Goal: Navigation & Orientation: Find specific page/section

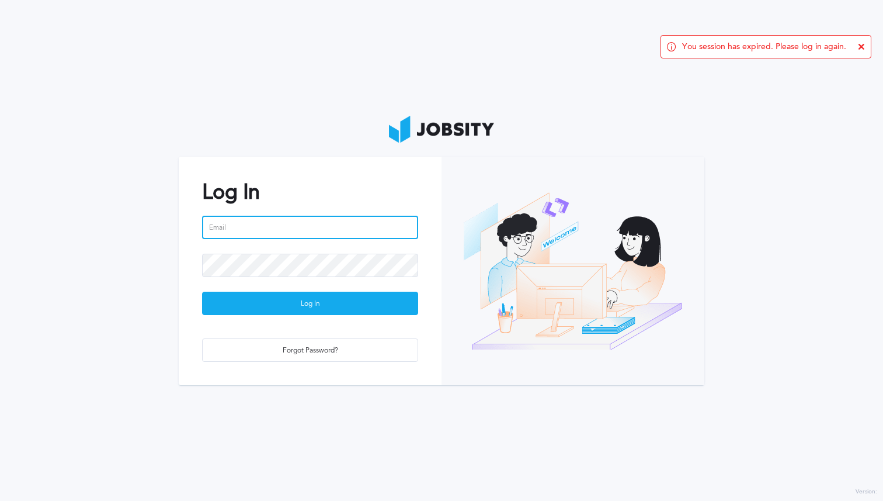
click at [297, 223] on input "email" at bounding box center [310, 227] width 216 height 23
type input "[PERSON_NAME][EMAIL_ADDRESS][PERSON_NAME][DOMAIN_NAME]"
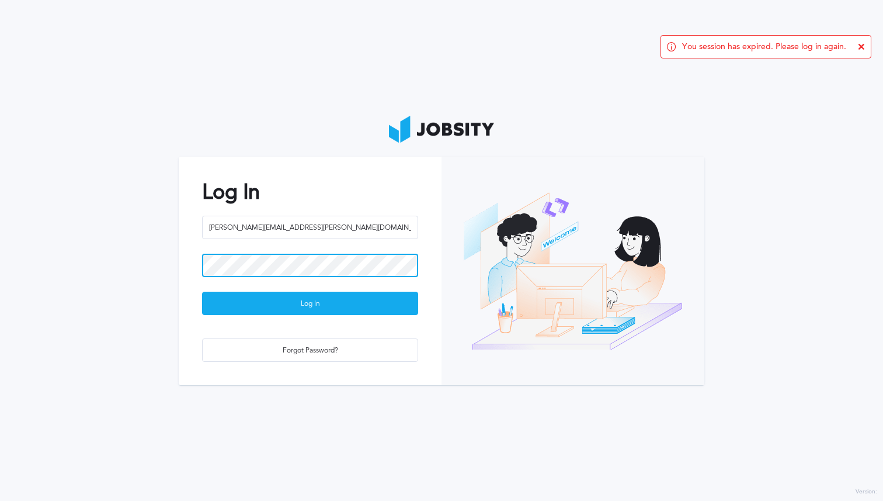
click at [202, 291] on button "Log In" at bounding box center [310, 302] width 216 height 23
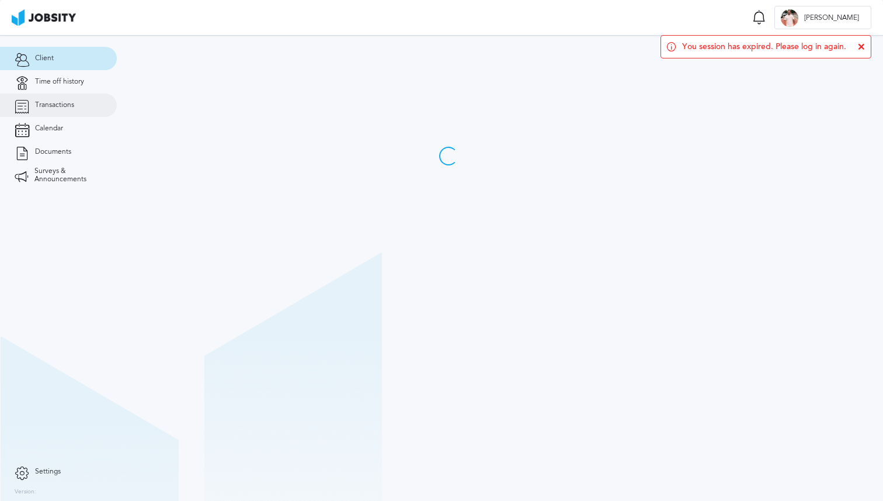
click at [46, 109] on link "Transactions" at bounding box center [58, 104] width 117 height 23
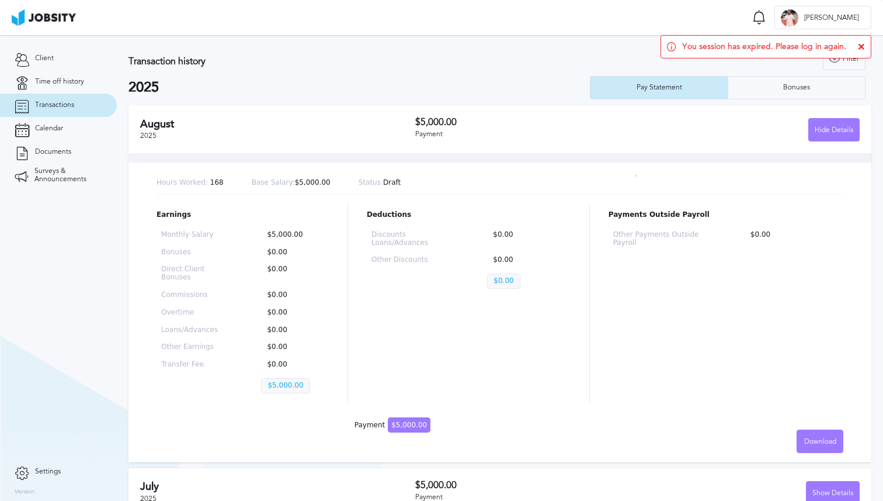
click at [863, 46] on icon at bounding box center [861, 46] width 7 height 7
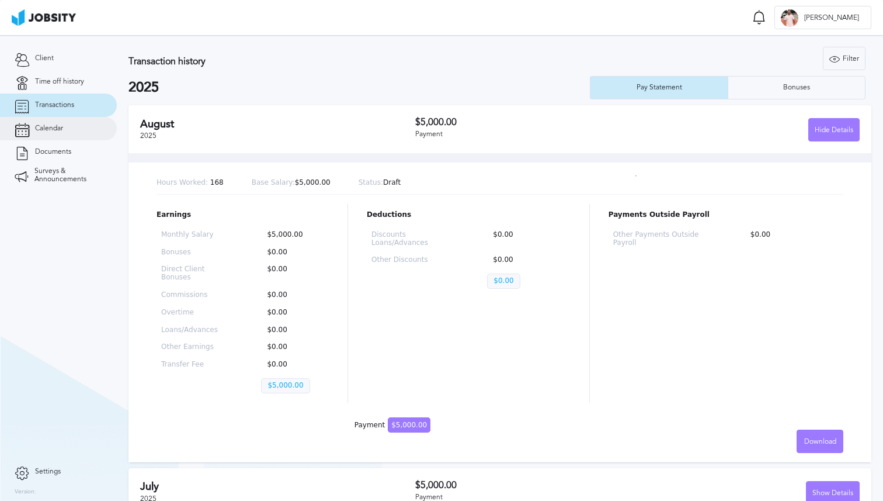
click at [51, 133] on link "Calendar" at bounding box center [58, 128] width 117 height 23
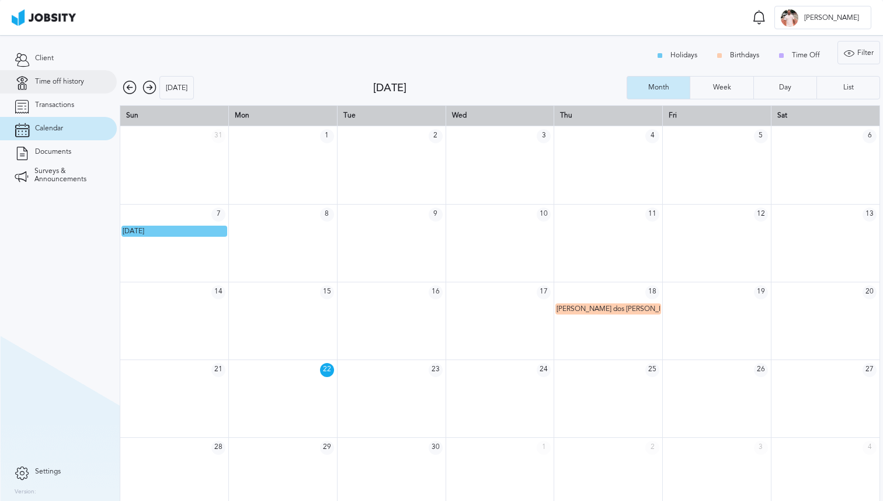
click at [54, 85] on span "Time off history" at bounding box center [59, 82] width 49 height 8
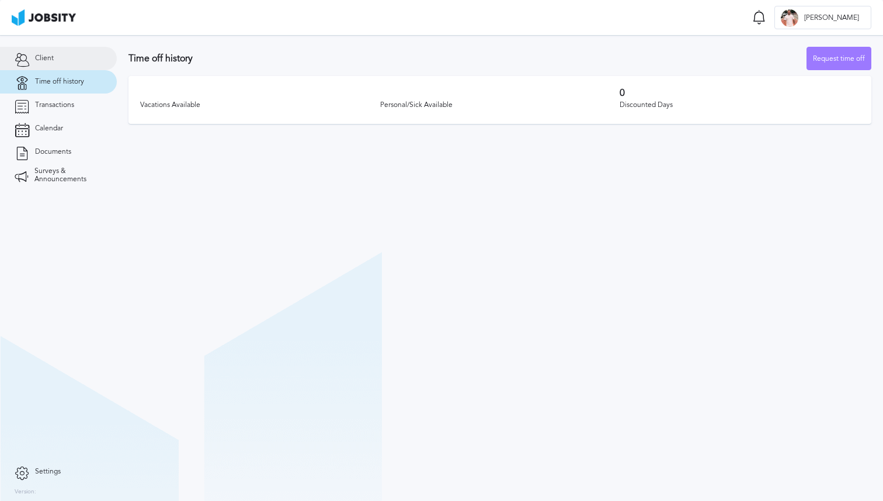
click at [55, 63] on link "Client" at bounding box center [58, 58] width 117 height 23
